Goal: Task Accomplishment & Management: Complete application form

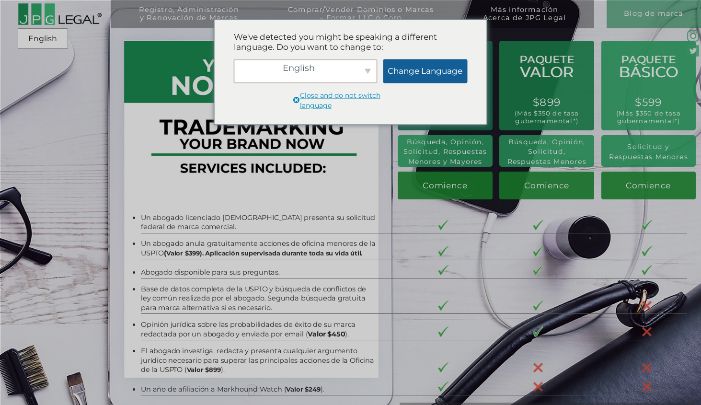
click at [410, 70] on link "Change Language" at bounding box center [425, 71] width 84 height 24
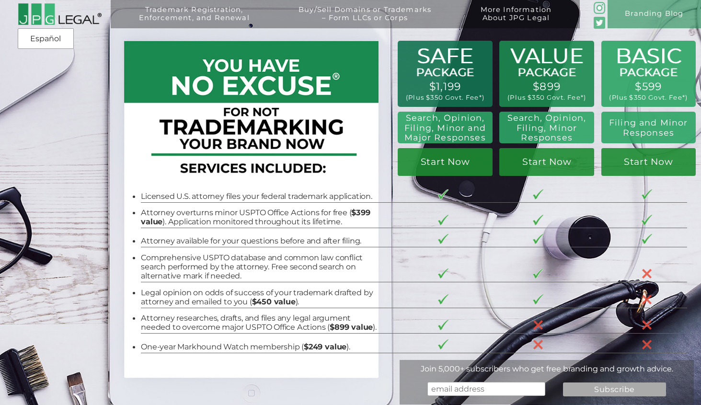
click at [646, 134] on h2 "Filing and Minor Responses" at bounding box center [647, 128] width 83 height 20
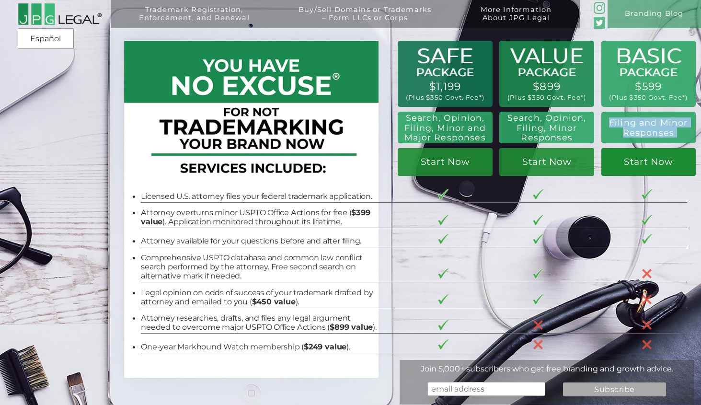
click at [642, 163] on link "Start Now" at bounding box center [648, 162] width 95 height 28
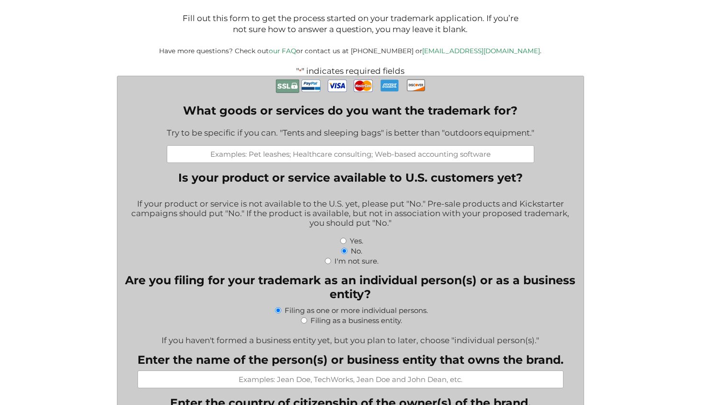
scroll to position [168, 0]
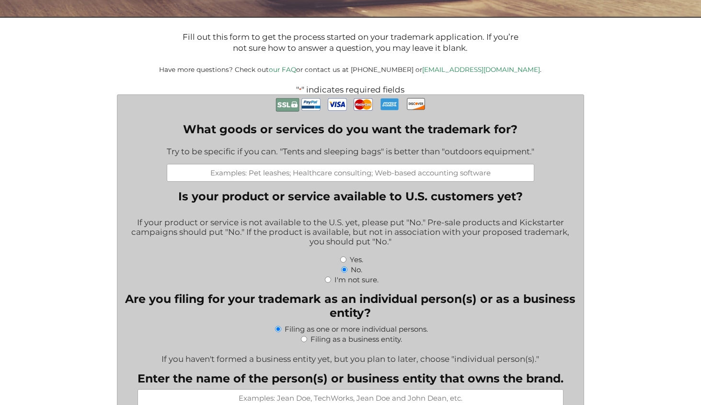
click at [397, 174] on input "What goods or services do you want the trademark for?" at bounding box center [350, 173] width 367 height 18
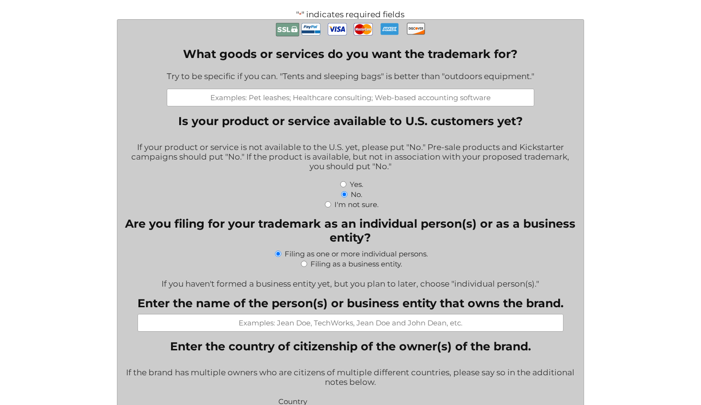
scroll to position [242, 0]
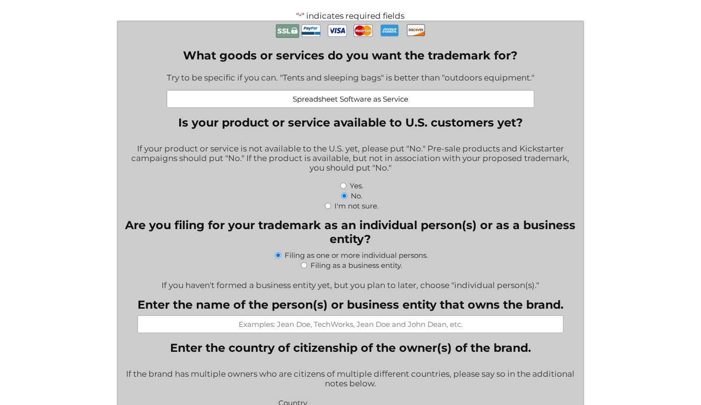
type input "Spreadsheet Software as Service"
click at [288, 160] on div "If your product or service is not available to the U.S. yet, please put "No." P…" at bounding box center [350, 158] width 451 height 43
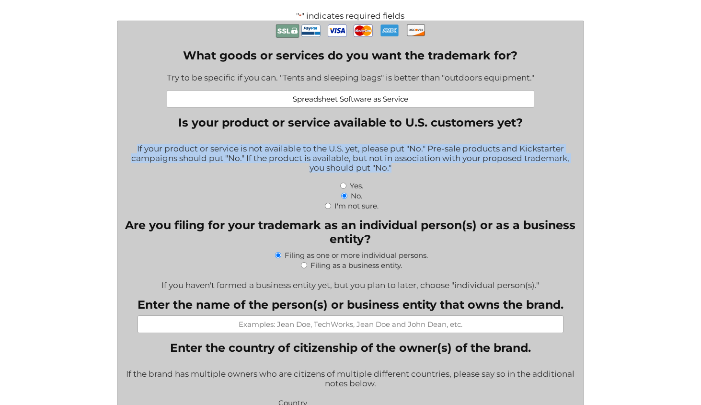
click at [343, 189] on input "Yes." at bounding box center [343, 186] width 6 height 6
radio input "true"
click at [373, 160] on div "If your product or service is not available to the U.S. yet, please put "No." P…" at bounding box center [350, 158] width 451 height 43
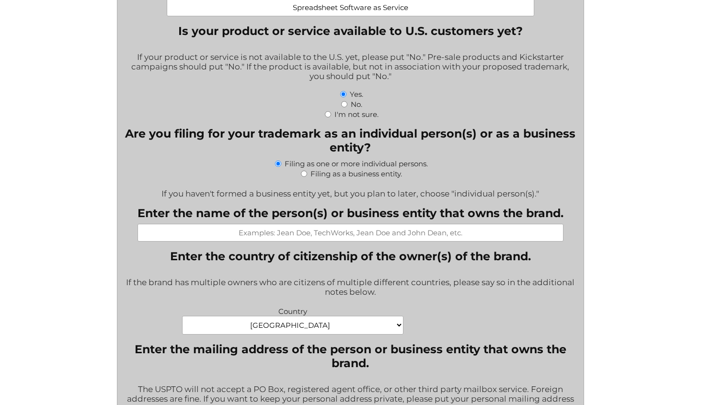
scroll to position [336, 0]
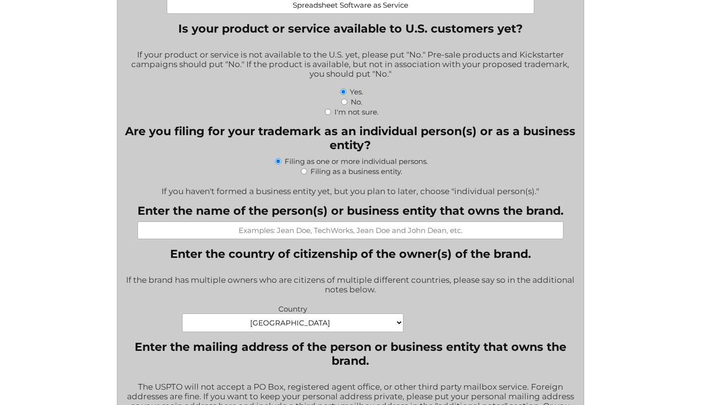
click at [301, 239] on input "Enter the name of the person(s) or business entity that owns the brand." at bounding box center [350, 230] width 426 height 18
type input "Phasar Labs"
click at [299, 174] on div "Filing as a business entity." at bounding box center [350, 171] width 451 height 10
click at [302, 174] on input "Filing as a business entity." at bounding box center [304, 171] width 6 height 6
radio input "true"
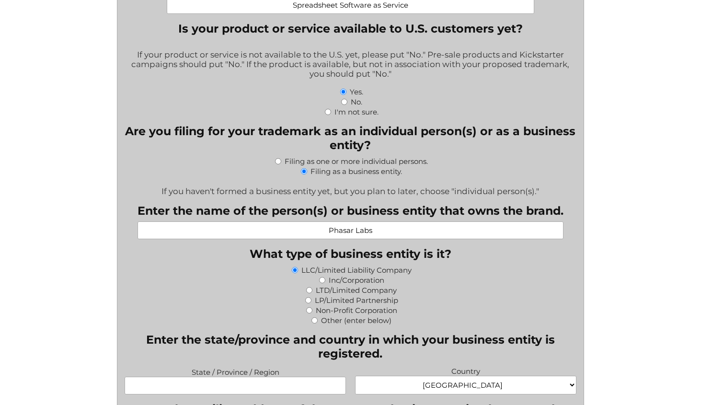
click at [373, 229] on input "Phasar Labs" at bounding box center [350, 230] width 426 height 18
click at [374, 236] on input "Phasar Labs" at bounding box center [350, 230] width 426 height 18
type input "Phasar Labs Inc"
click at [321, 283] on input "Inc/Corporation" at bounding box center [322, 280] width 6 height 6
radio input "true"
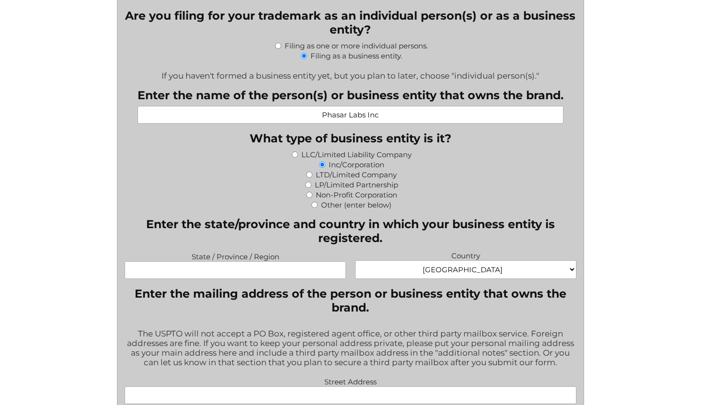
scroll to position [453, 0]
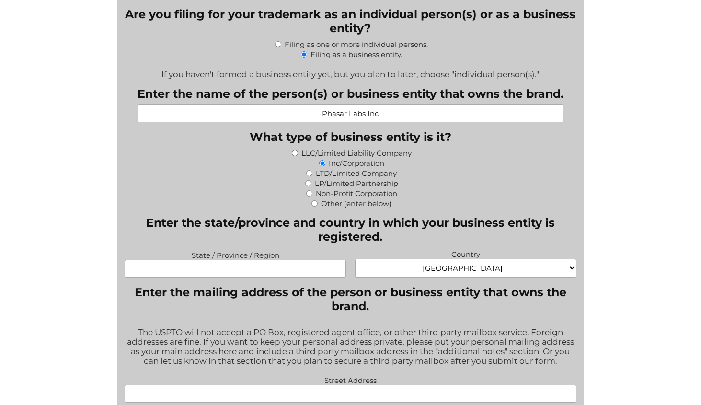
click at [377, 268] on select "[GEOGRAPHIC_DATA] [GEOGRAPHIC_DATA] [GEOGRAPHIC_DATA] [US_STATE] [GEOGRAPHIC_DA…" at bounding box center [465, 268] width 221 height 19
select select "[GEOGRAPHIC_DATA]"
click at [270, 274] on input "State / Province / Region" at bounding box center [235, 269] width 221 height 18
type input "[GEOGRAPHIC_DATA]"
click at [263, 323] on fieldset "Enter the mailing address of the person or business entity that owns the brand.…" at bounding box center [350, 393] width 451 height 217
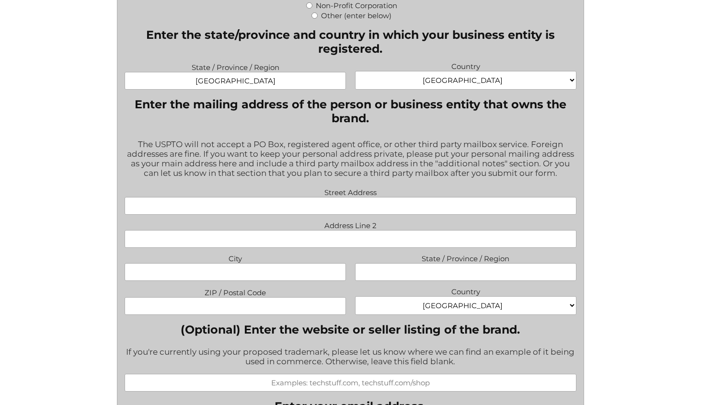
scroll to position [665, 0]
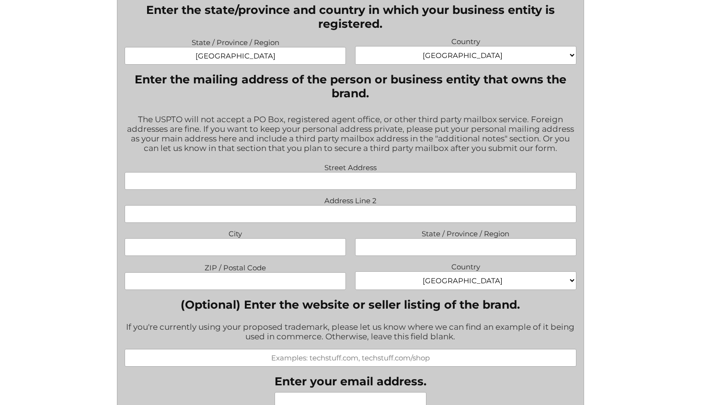
click at [310, 188] on input "Street Address" at bounding box center [350, 181] width 451 height 18
type input "[STREET_ADDRESS][PERSON_NAME]"
type input "[GEOGRAPHIC_DATA]"
type input "ON"
type input "M5T3J9"
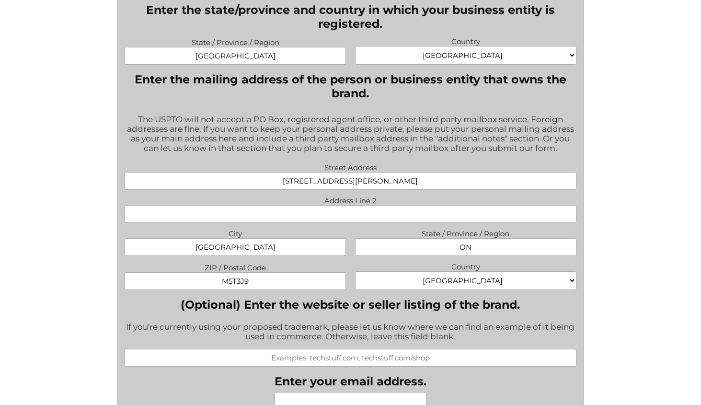
select select "[GEOGRAPHIC_DATA]"
click at [286, 356] on input "(Optional) Enter the website or seller listing of the brand." at bounding box center [350, 358] width 451 height 18
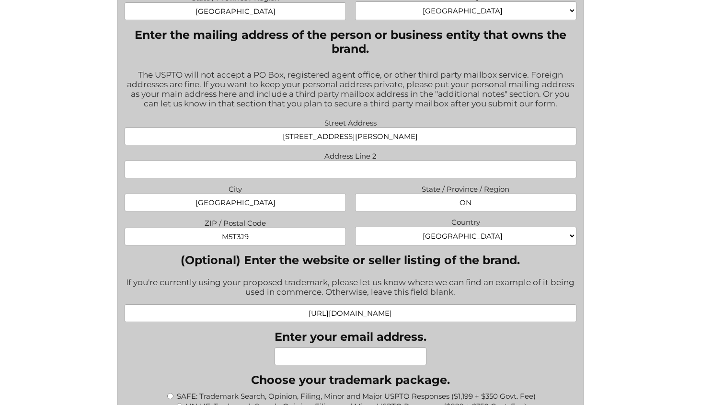
scroll to position [721, 0]
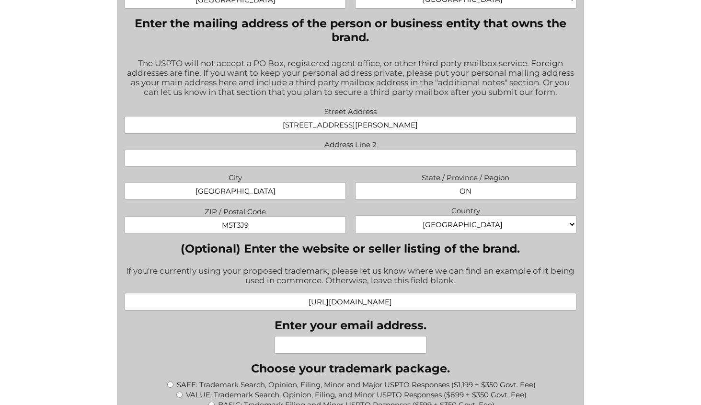
type input "[URL][DOMAIN_NAME]"
click at [332, 348] on input "Enter your email address." at bounding box center [350, 345] width 152 height 18
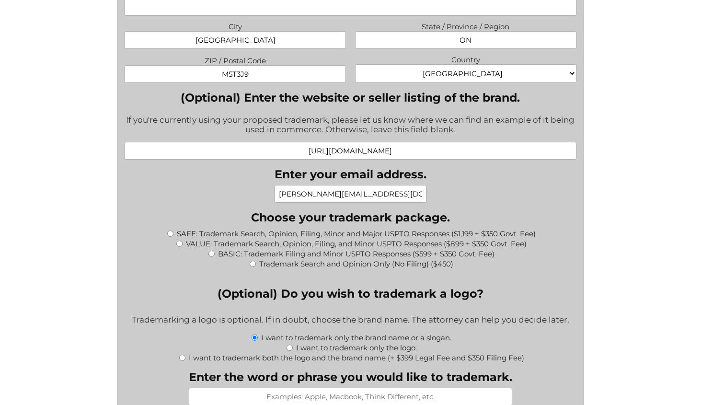
scroll to position [873, 0]
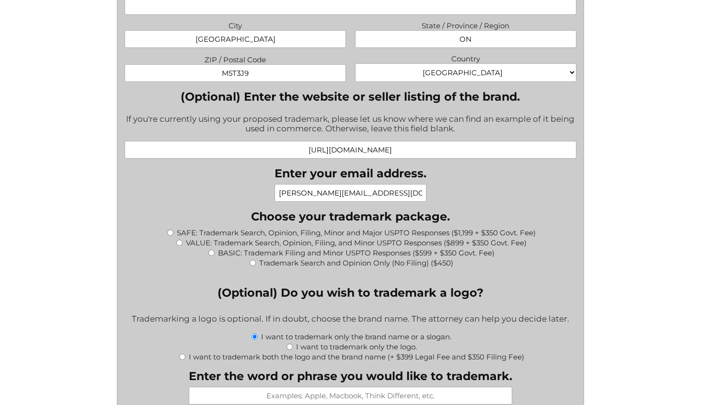
type input "[PERSON_NAME][EMAIL_ADDRESS][DOMAIN_NAME]"
click at [210, 256] on input "BASIC: Trademark Filing and Minor USPTO Responses ($599 + $350 Govt. Fee)" at bounding box center [211, 253] width 6 height 6
radio input "true"
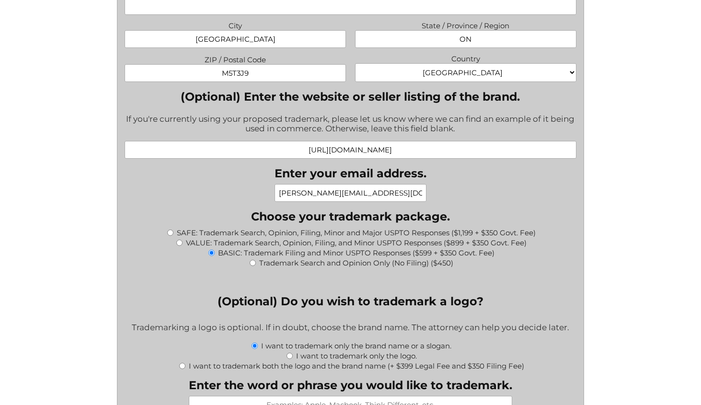
type input "$949.00"
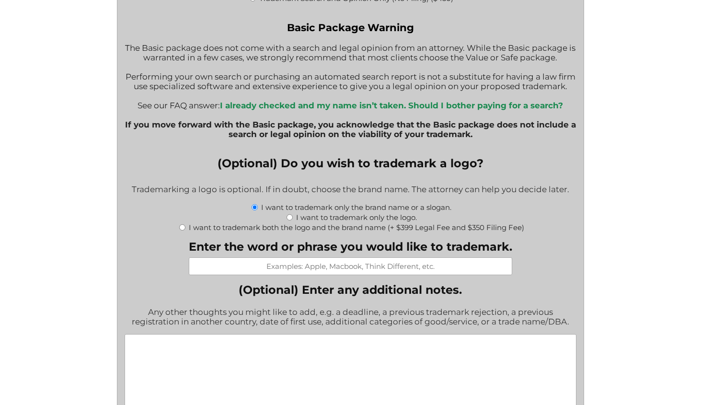
scroll to position [1139, 0]
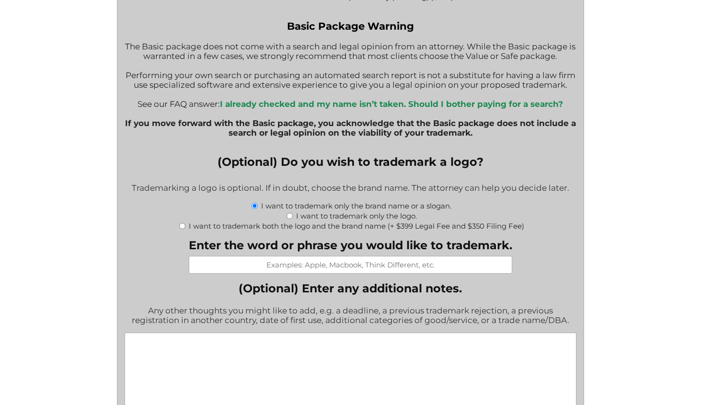
click at [306, 269] on input "Enter the word or phrase you would like to trademark." at bounding box center [350, 265] width 323 height 18
type input "Sum Buddy"
click at [366, 359] on textarea "(Optional) Enter any additional notes." at bounding box center [350, 378] width 451 height 92
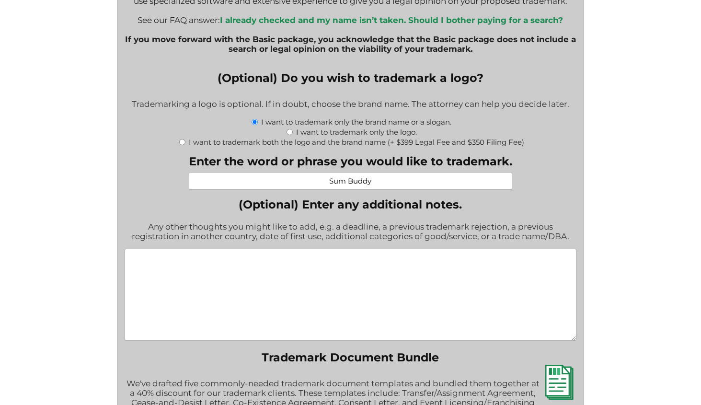
scroll to position [1238, 0]
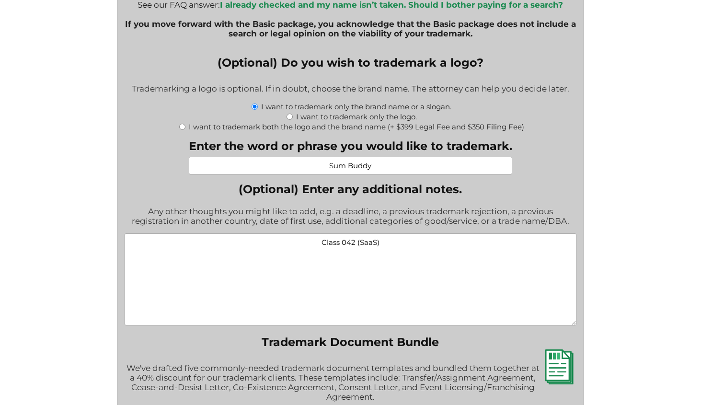
paste textarea "Cloud computing featuring software for use in electronic spreadsheets and acces…"
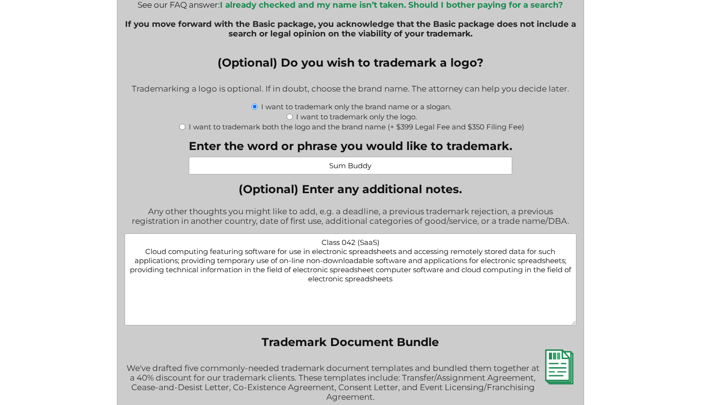
click at [144, 263] on textarea "Class 042 (SaaS) Cloud computing featuring software for use in electronic sprea…" at bounding box center [350, 279] width 451 height 92
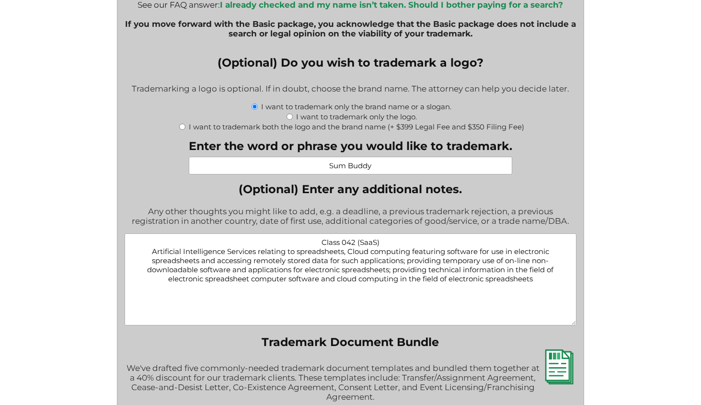
click at [258, 265] on textarea "Class 042 (SaaS) Artificial Intelligence Services relating to spreadsheets, Clo…" at bounding box center [350, 279] width 451 height 92
drag, startPoint x: 258, startPoint y: 265, endPoint x: 328, endPoint y: 264, distance: 69.5
click at [328, 264] on textarea "Class 042 (SaaS) Artificial Intelligence Services relating to spreadsheets, Clo…" at bounding box center [350, 279] width 451 height 92
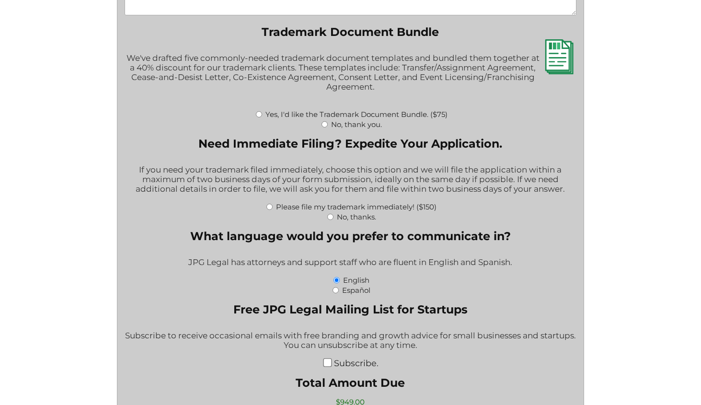
scroll to position [1551, 0]
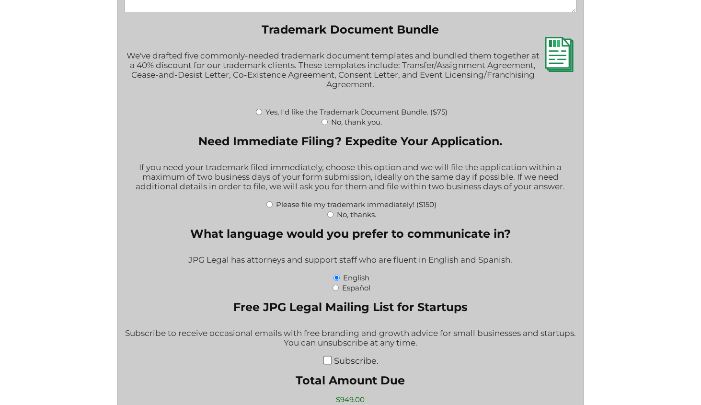
type textarea "Class 042 (SaaS) Artificial Intelligence Services, Cloud computing featuring so…"
click at [322, 125] on input "No, thank you." at bounding box center [324, 122] width 6 height 6
radio input "true"
click at [274, 209] on div "Please file my trademark immediately! ($150)" at bounding box center [350, 204] width 451 height 10
click at [319, 197] on div "If you need your trademark filed immediately, choose this option and we will fi…" at bounding box center [350, 177] width 451 height 43
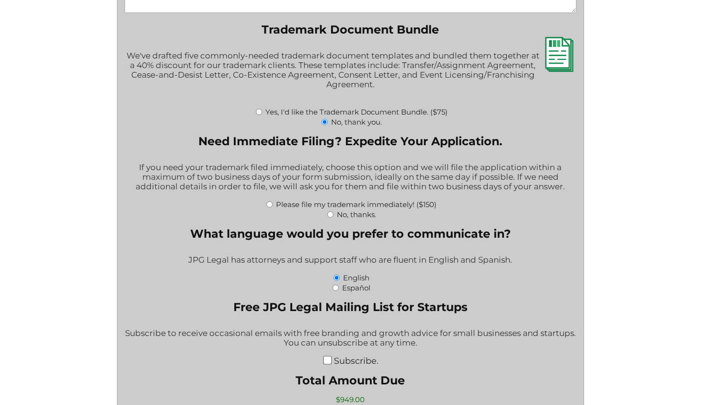
click at [319, 197] on div "If you need your trademark filed immediately, choose this option and we will fi…" at bounding box center [350, 177] width 451 height 43
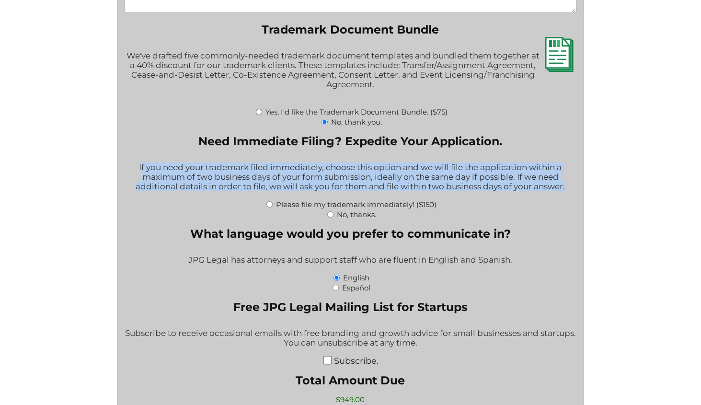
click at [319, 197] on div "If you need your trademark filed immediately, choose this option and we will fi…" at bounding box center [350, 177] width 451 height 43
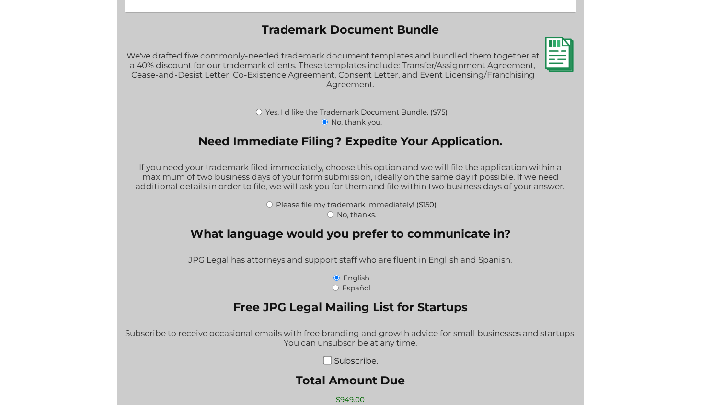
click at [319, 197] on div "If you need your trademark filed immediately, choose this option and we will fi…" at bounding box center [350, 177] width 451 height 43
click at [271, 207] on input "Please file my trademark immediately! ($150)" at bounding box center [269, 204] width 6 height 6
radio input "true"
type input "$1,099.00"
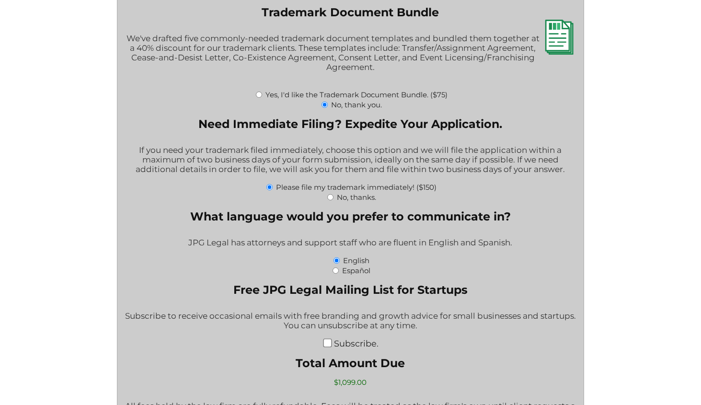
click at [331, 200] on input "No, thanks." at bounding box center [330, 197] width 6 height 6
radio input "true"
type input "$949.00"
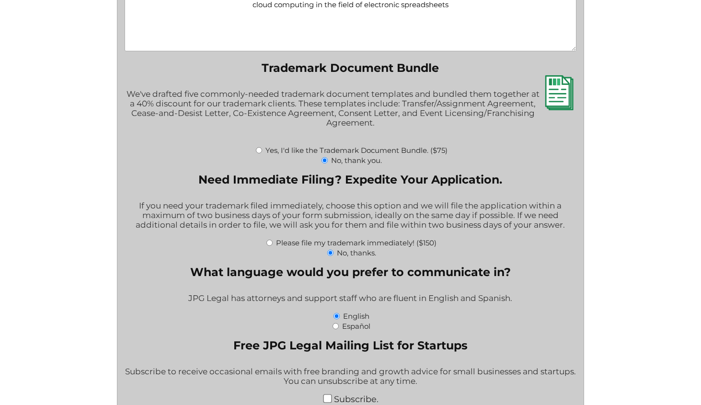
scroll to position [1511, 0]
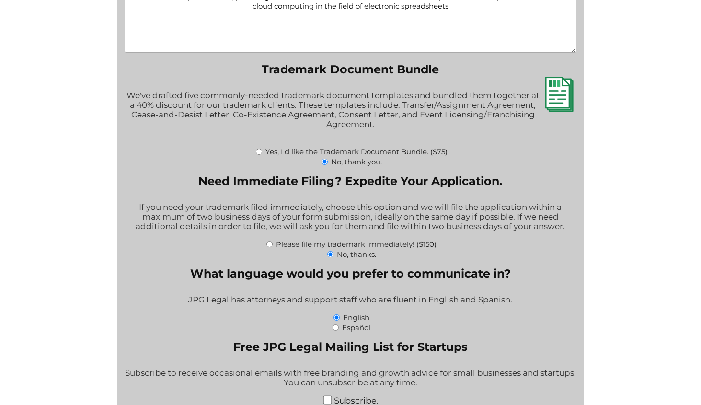
click at [273, 249] on div "Please file my trademark immediately! ($150)" at bounding box center [350, 244] width 451 height 10
click at [270, 247] on input "Please file my trademark immediately! ($150)" at bounding box center [269, 244] width 6 height 6
radio input "true"
type input "$1,099.00"
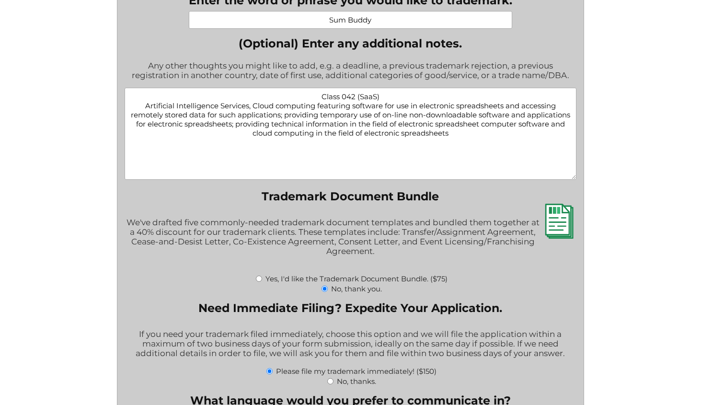
scroll to position [1378, 0]
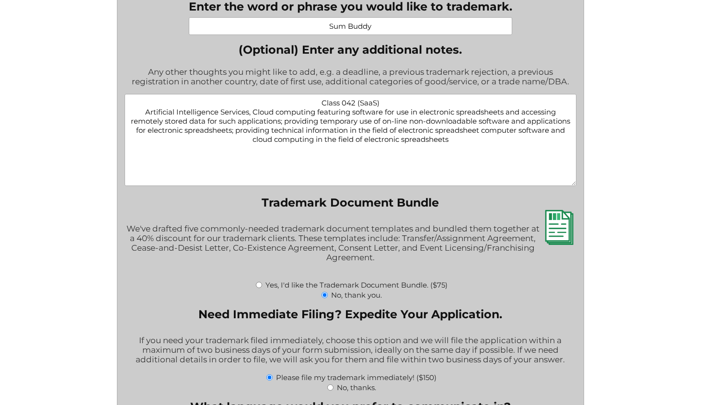
click at [440, 171] on textarea "Class 042 (SaaS) Artificial Intelligence Services, Cloud computing featuring so…" at bounding box center [350, 140] width 451 height 92
click at [249, 120] on textarea "Class 042 (SaaS) Artificial Intelligence Services, Cloud computing featuring so…" at bounding box center [350, 140] width 451 height 92
click at [385, 181] on textarea "Class 042 (SaaS) Artificial Intelligence Services, Cloud computing featuring so…" at bounding box center [350, 140] width 451 height 92
click at [248, 133] on textarea "Class 042 (SaaS) Artificial Intelligence Services, Cloud computing featuring so…" at bounding box center [350, 140] width 451 height 92
drag, startPoint x: 248, startPoint y: 133, endPoint x: 303, endPoint y: 136, distance: 55.2
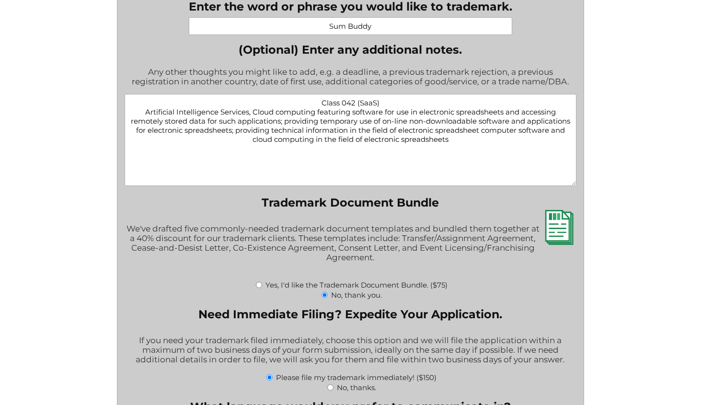
click at [303, 136] on textarea "Class 042 (SaaS) Artificial Intelligence Services, Cloud computing featuring so…" at bounding box center [350, 140] width 451 height 92
click at [337, 134] on textarea "Class 042 (SaaS) Artificial Intelligence Services, Cloud computing featuring so…" at bounding box center [350, 140] width 451 height 92
click at [360, 163] on textarea "Class 042 (SaaS) Artificial Intelligence Services, Cloud computing featuring so…" at bounding box center [350, 140] width 451 height 92
click at [249, 125] on textarea "Class 042 (SaaS) Artificial Intelligence Services, Cloud computing featuring so…" at bounding box center [350, 140] width 451 height 92
click at [491, 160] on textarea "Class 042 (SaaS) Artificial Intelligence Services; Cloud computing featuring so…" at bounding box center [350, 140] width 451 height 92
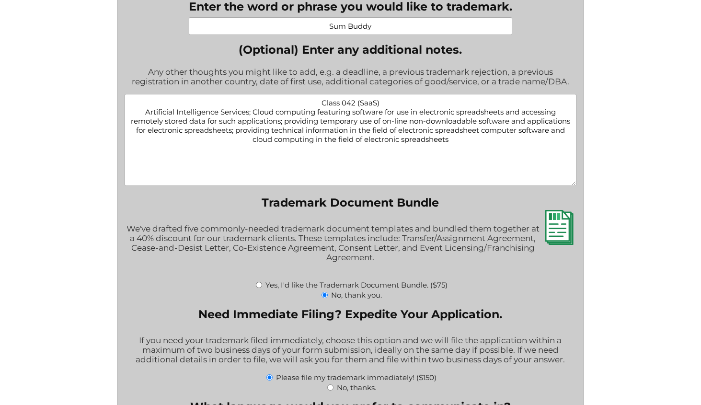
click at [251, 126] on textarea "Class 042 (SaaS) Artificial Intelligence Services; Cloud computing featuring so…" at bounding box center [350, 140] width 451 height 92
click at [498, 186] on textarea "Class 042 (SaaS) Artificial Intelligence Services; Cloud computing featuring so…" at bounding box center [350, 140] width 451 height 92
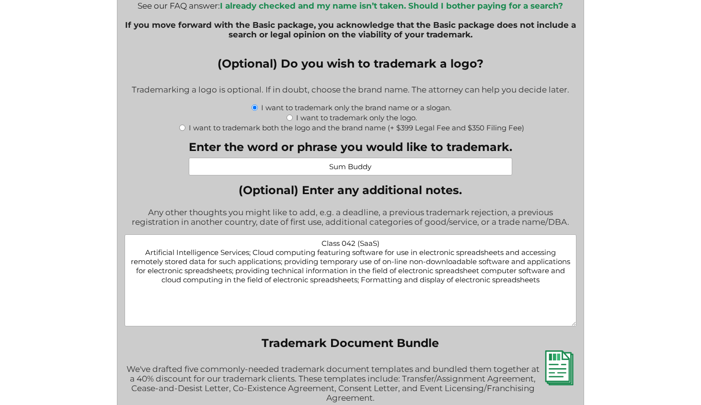
scroll to position [1241, 0]
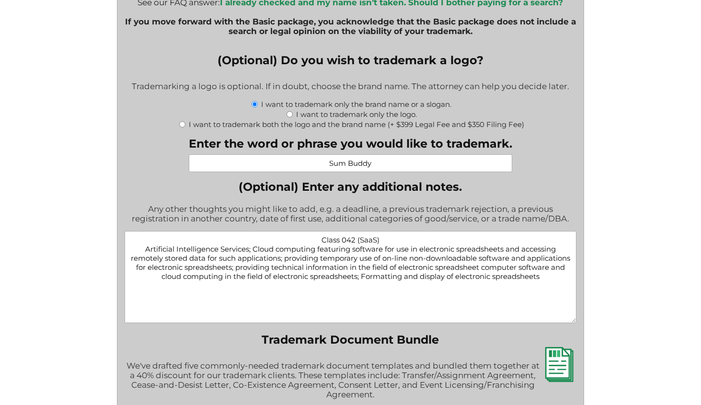
click at [250, 259] on textarea "Class 042 (SaaS) Artificial Intelligence Services; Cloud computing featuring so…" at bounding box center [350, 277] width 451 height 92
click at [392, 253] on textarea "Class 042 (SaaS) Artificial Intelligence Services; Cloud computing featuring so…" at bounding box center [350, 277] width 451 height 92
click at [399, 323] on textarea "Class 042 (SaaS) Artificial Intelligence Services; Cloud computing featuring so…" at bounding box center [350, 277] width 451 height 92
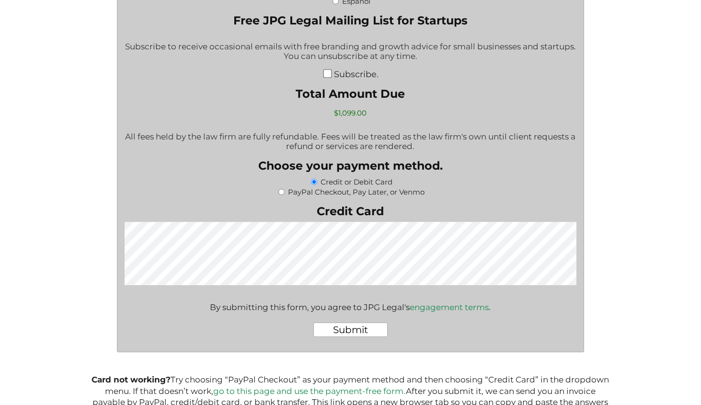
scroll to position [1909, 0]
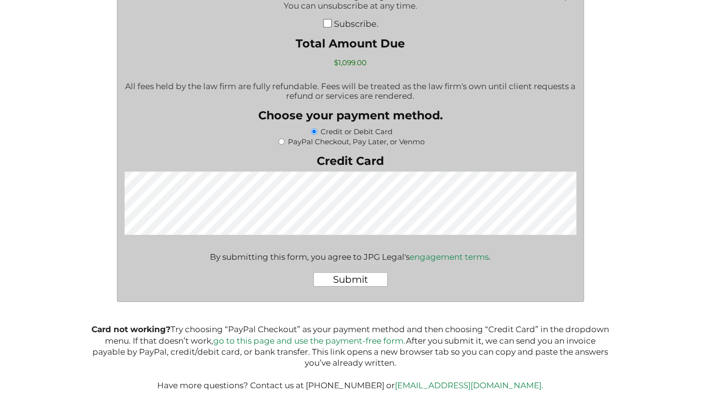
type textarea "Class 042 (SaaS) Artificial Intelligence Services; Cloud computing featuring so…"
click at [347, 279] on input "Submit" at bounding box center [350, 279] width 74 height 14
